Goal: Download file/media

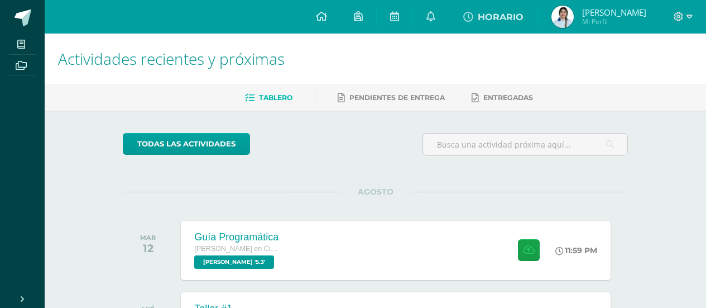
scroll to position [254, 0]
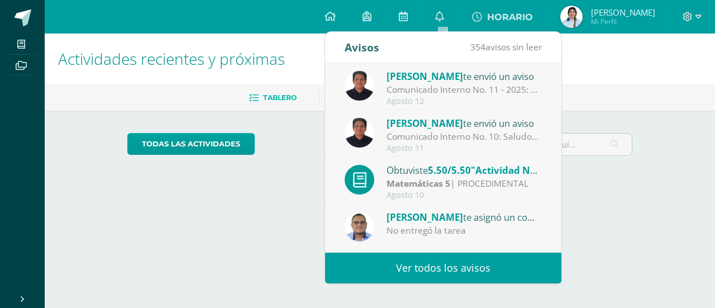
click at [572, 102] on ul "Tablero Pendientes de entrega Entregadas" at bounding box center [393, 97] width 670 height 18
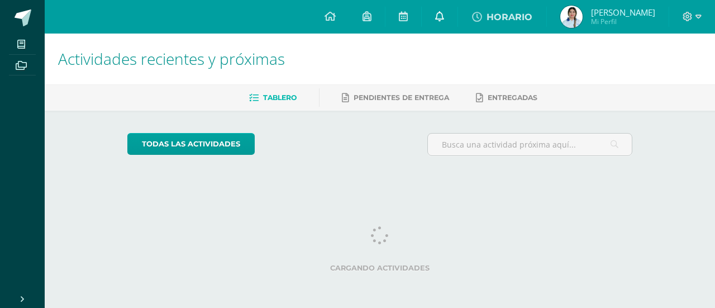
click at [443, 15] on icon at bounding box center [439, 16] width 9 height 10
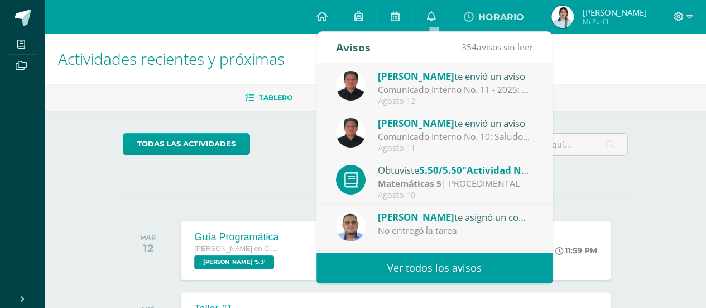
click at [595, 83] on h1 "Actividades recientes y próximas" at bounding box center [375, 59] width 635 height 51
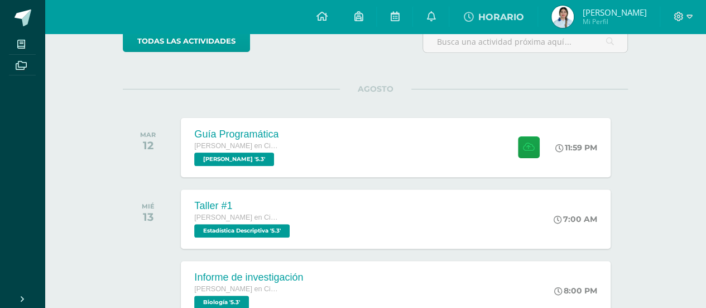
scroll to position [104, 0]
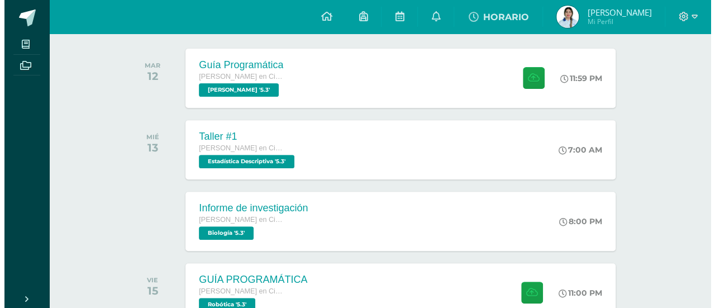
scroll to position [193, 0]
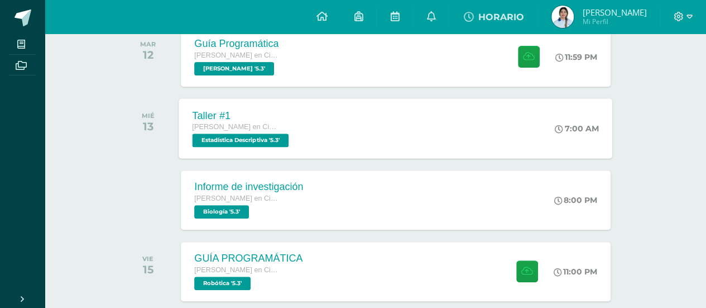
click at [576, 120] on div "7:00 AM" at bounding box center [583, 128] width 60 height 60
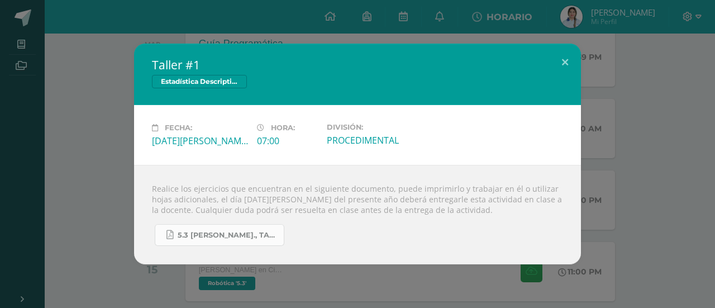
click at [250, 236] on span "5.3 [PERSON_NAME]., Taller #1 - Estadística.pdf" at bounding box center [228, 235] width 101 height 9
